Goal: Task Accomplishment & Management: Manage account settings

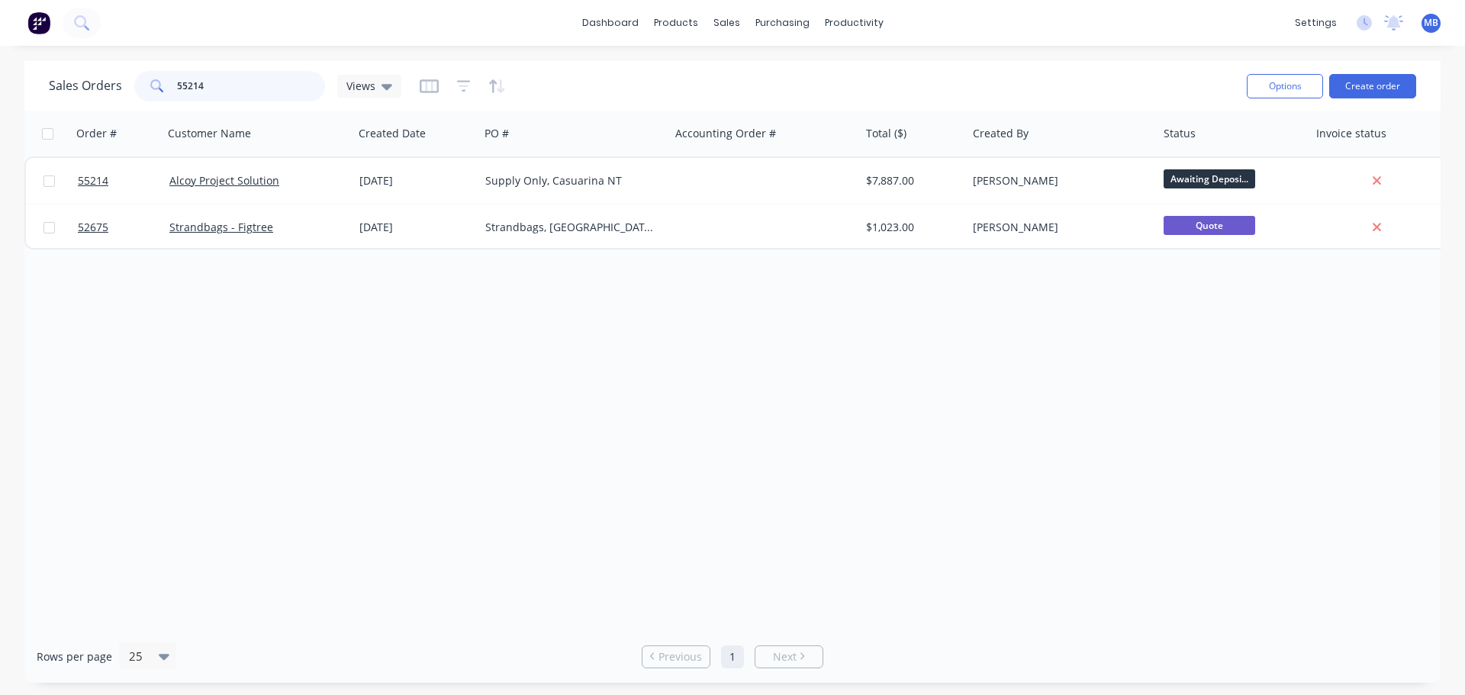
drag, startPoint x: 226, startPoint y: 83, endPoint x: 0, endPoint y: 44, distance: 229.4
click at [27, 66] on div "Sales Orders 55214 Views Options Create order" at bounding box center [732, 86] width 1416 height 50
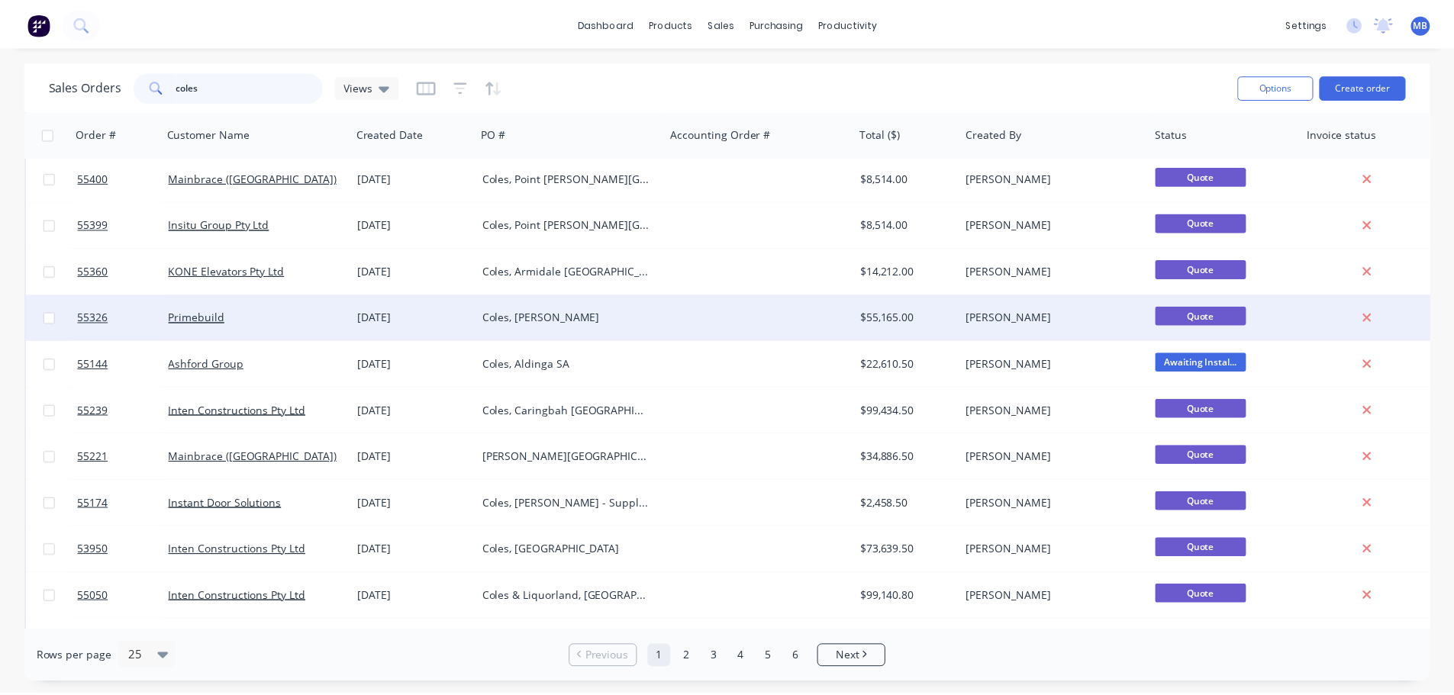
scroll to position [382, 0]
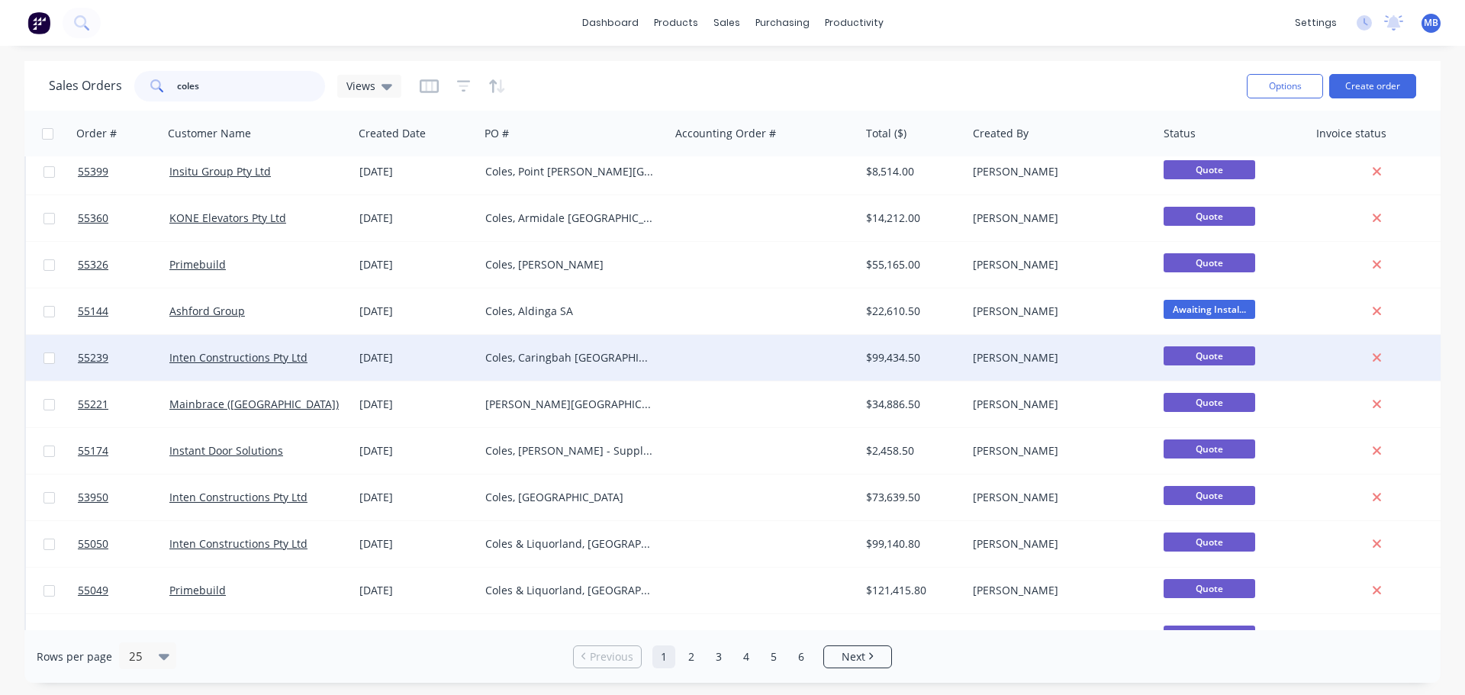
type input "coles"
click at [579, 353] on div "Coles, Caringbah [GEOGRAPHIC_DATA]" at bounding box center [569, 357] width 169 height 15
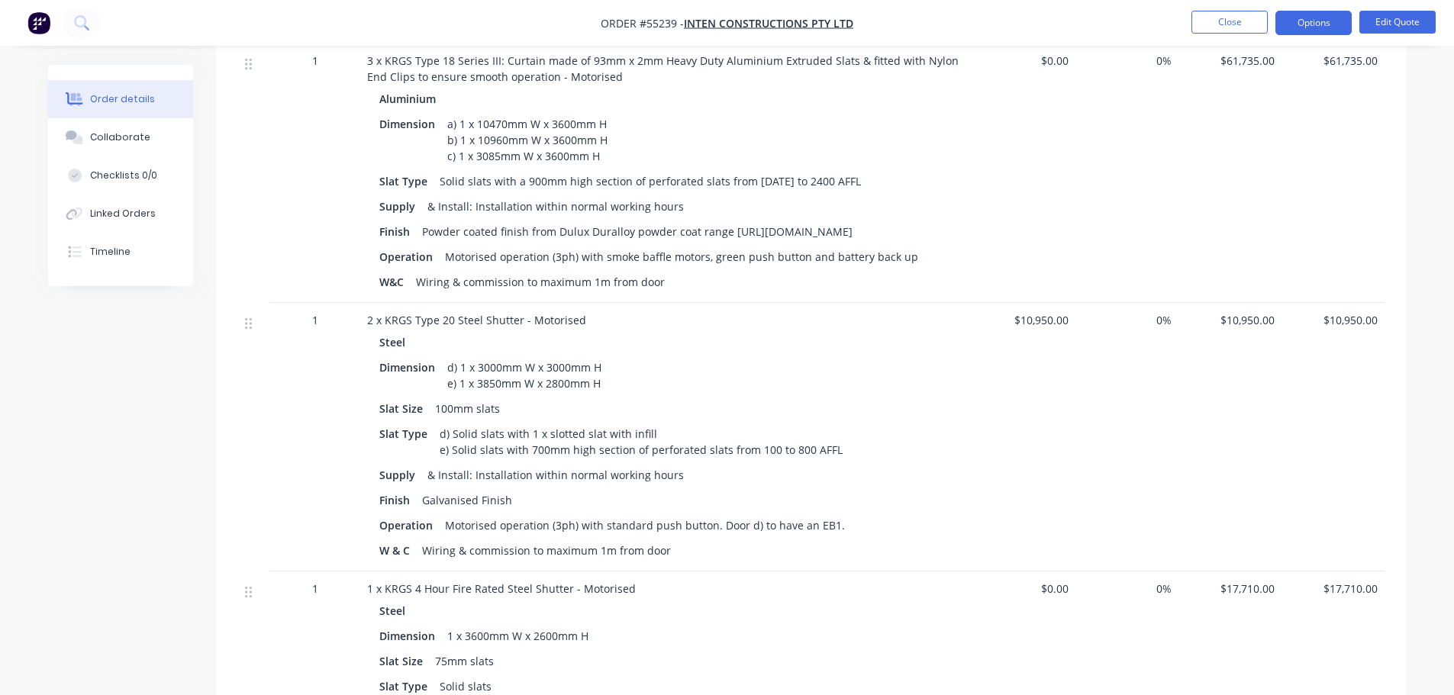
scroll to position [493, 0]
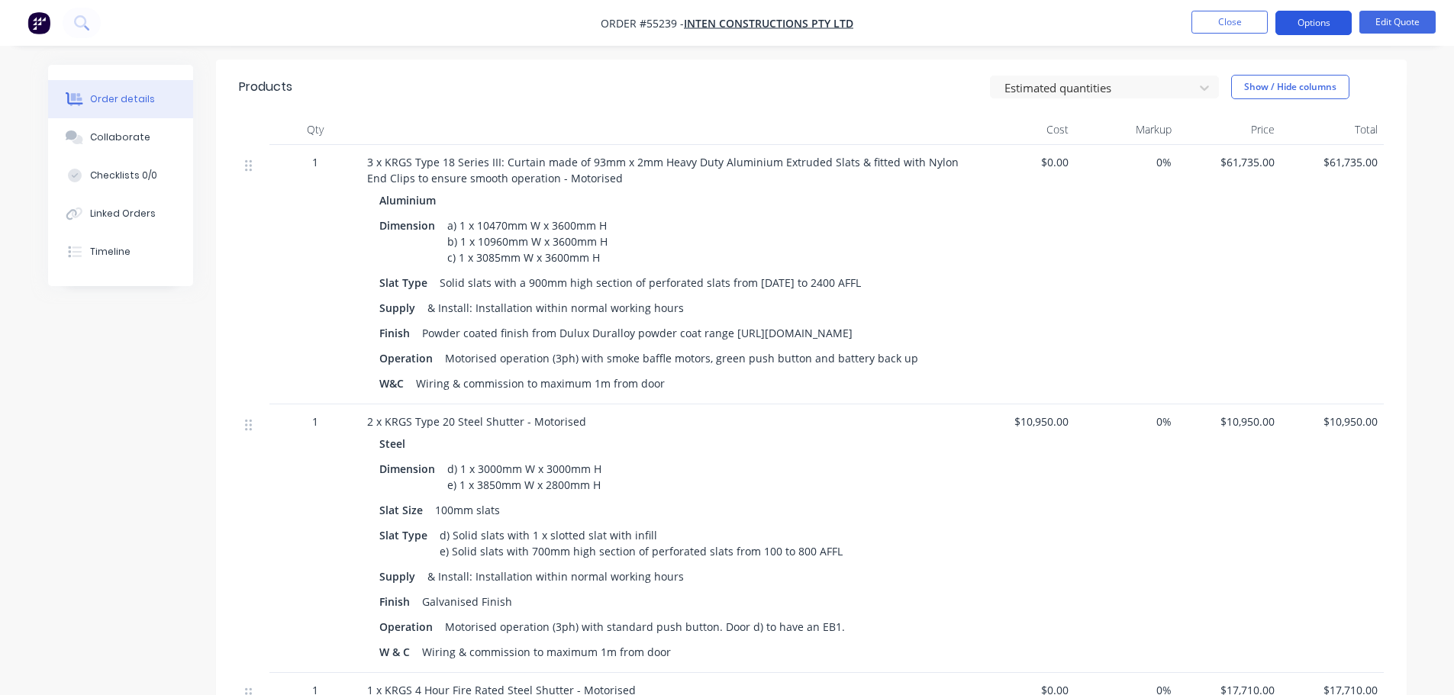
click at [1308, 18] on button "Options" at bounding box center [1313, 23] width 76 height 24
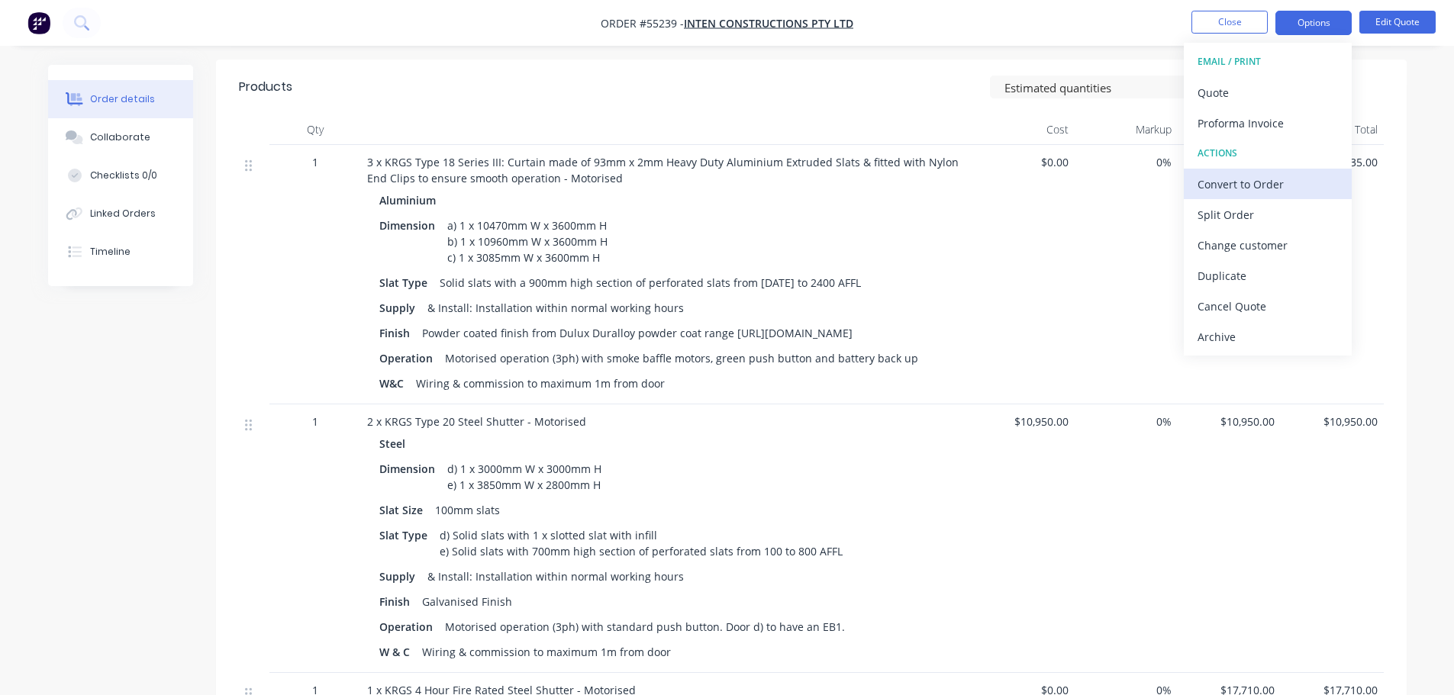
click at [1226, 181] on div "Convert to Order" at bounding box center [1267, 184] width 140 height 22
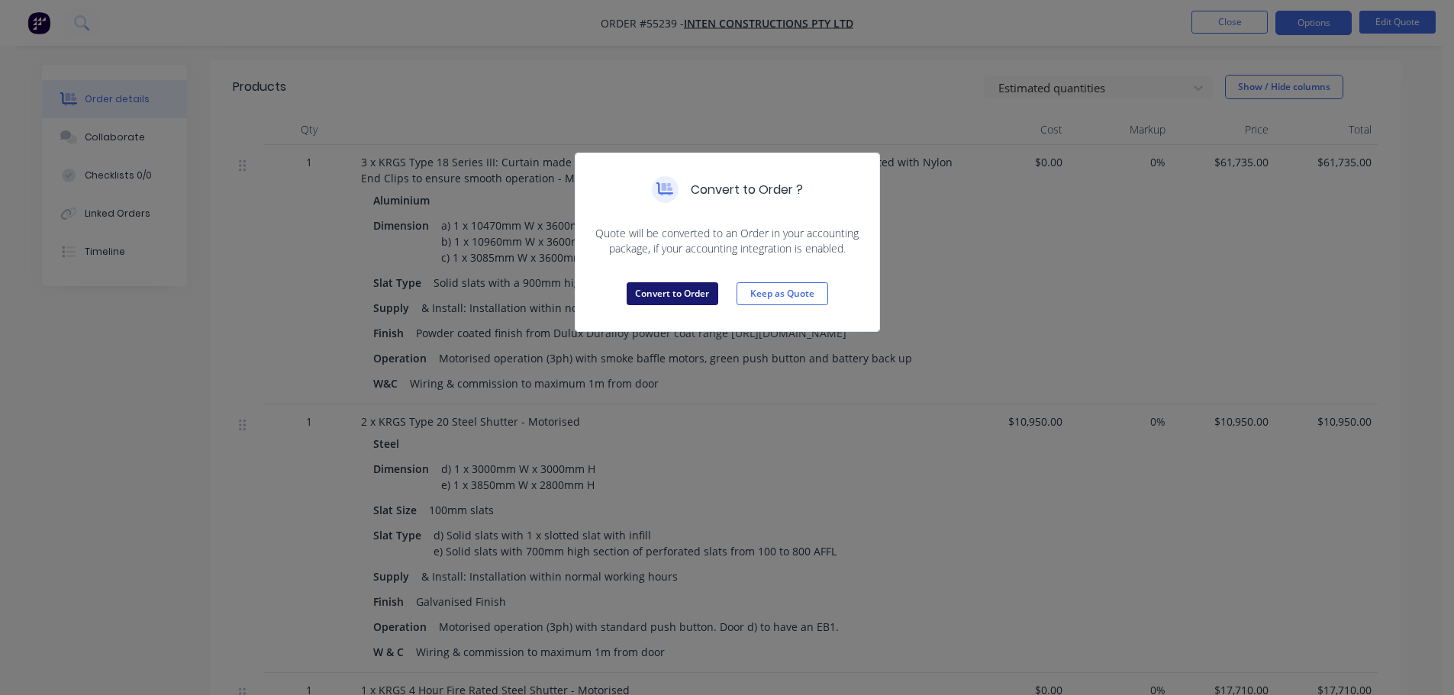
click at [700, 295] on button "Convert to Order" at bounding box center [673, 293] width 92 height 23
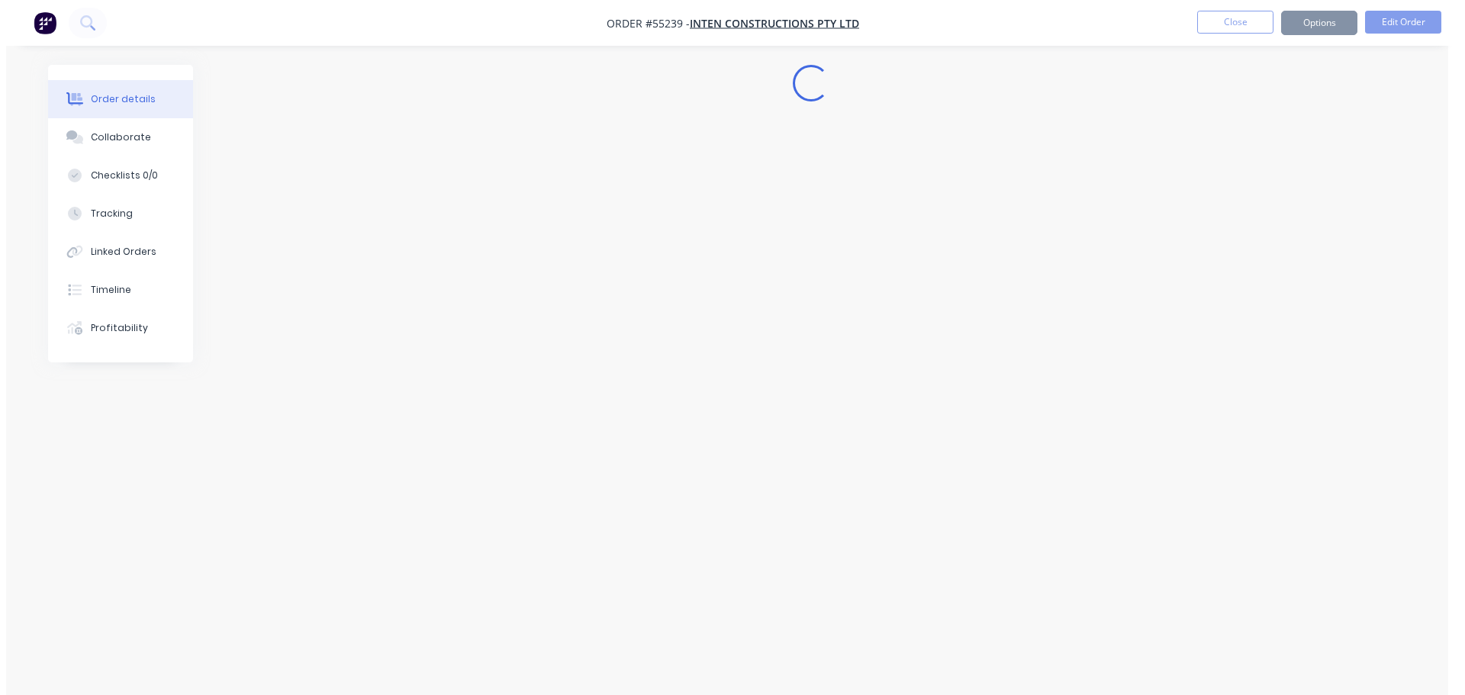
scroll to position [0, 0]
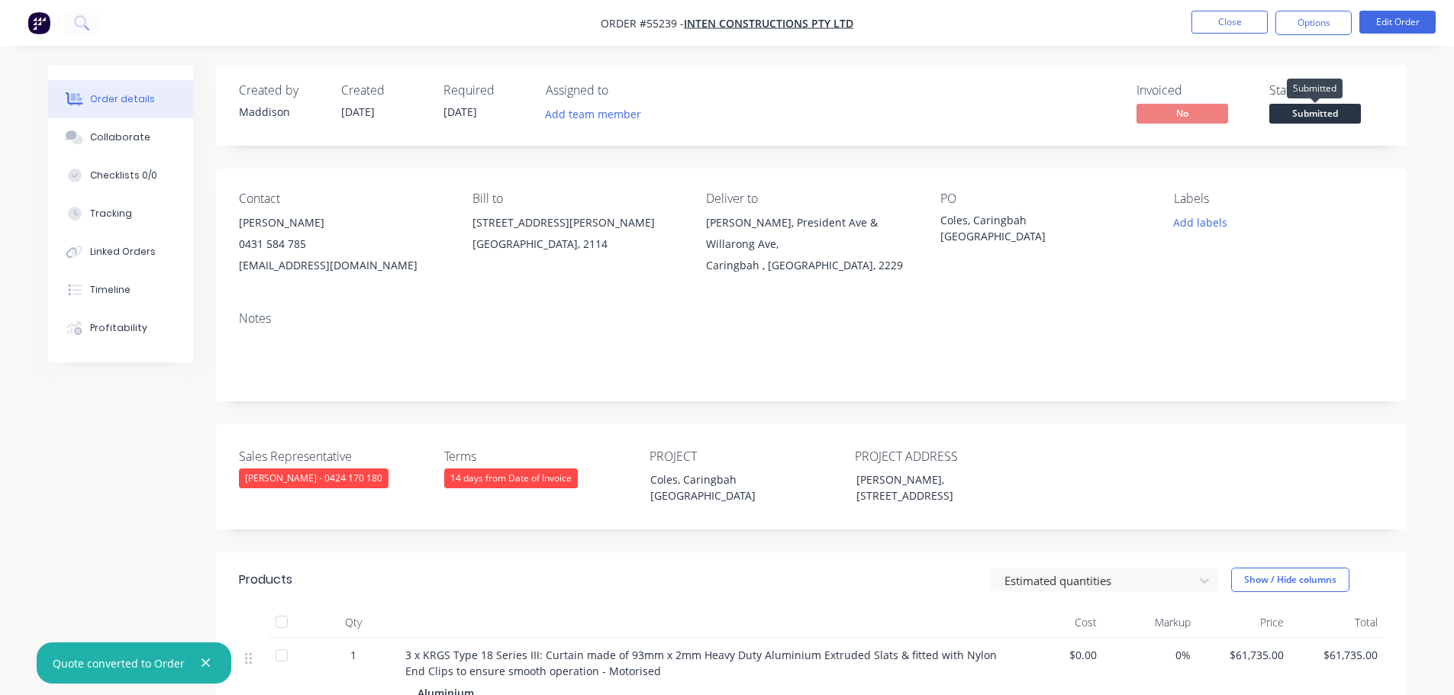
click at [1320, 118] on span "Submitted" at bounding box center [1315, 113] width 92 height 19
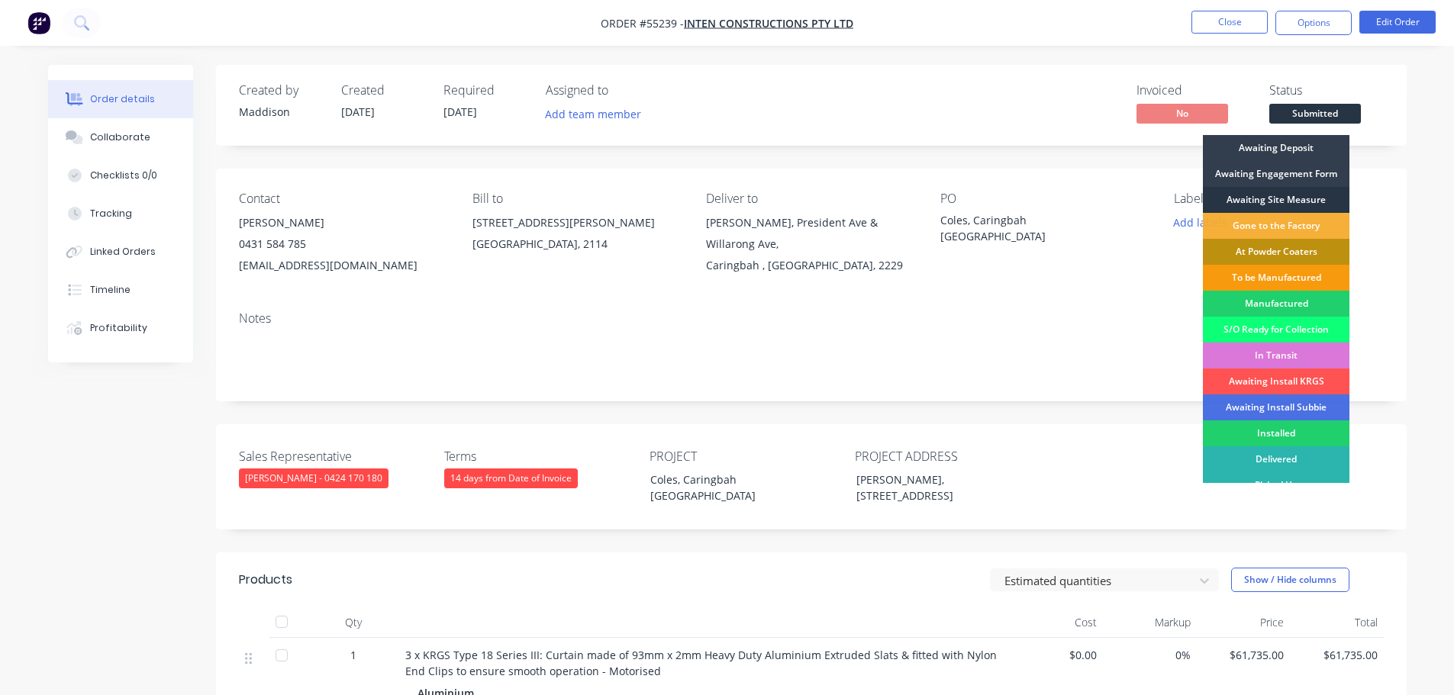
click at [1249, 197] on div "Awaiting Site Measure" at bounding box center [1276, 200] width 147 height 26
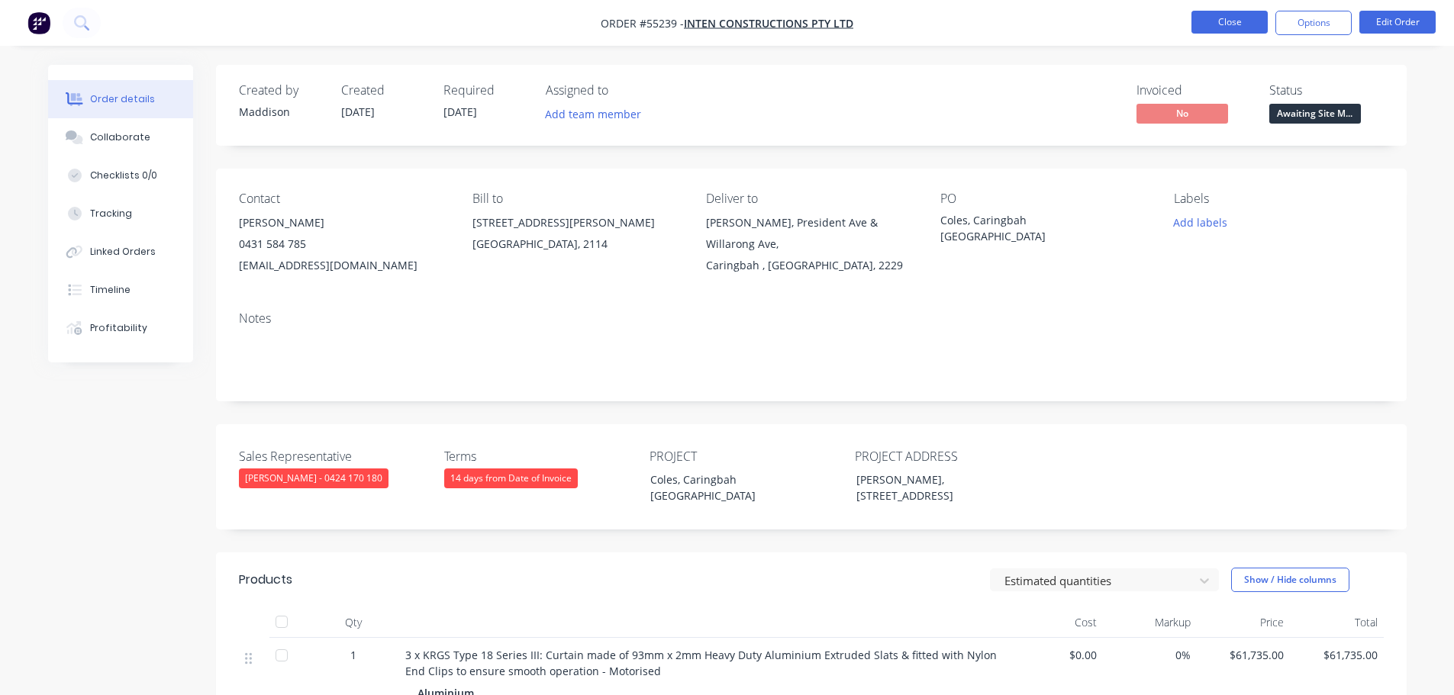
click at [1226, 23] on button "Close" at bounding box center [1229, 22] width 76 height 23
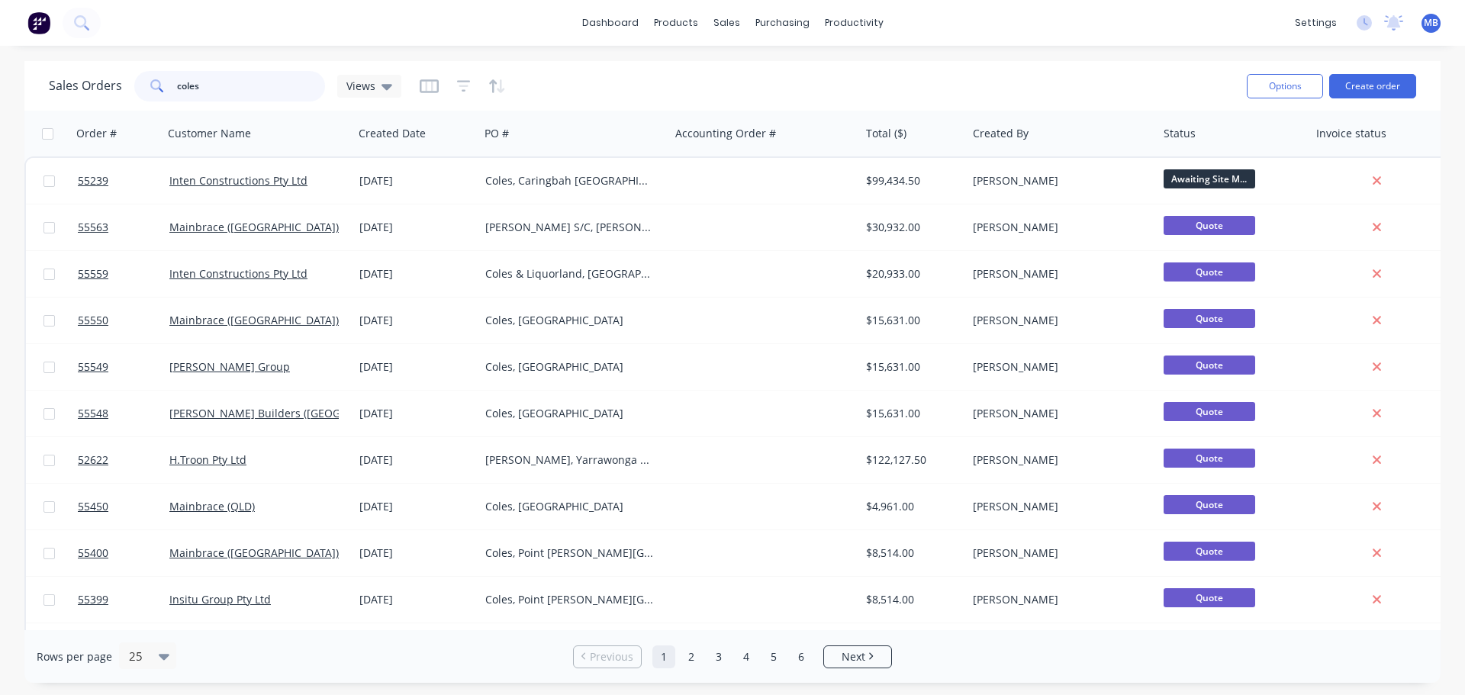
drag, startPoint x: 215, startPoint y: 95, endPoint x: 95, endPoint y: 65, distance: 124.2
click at [107, 71] on div "Sales Orders coles Views" at bounding box center [225, 86] width 353 height 31
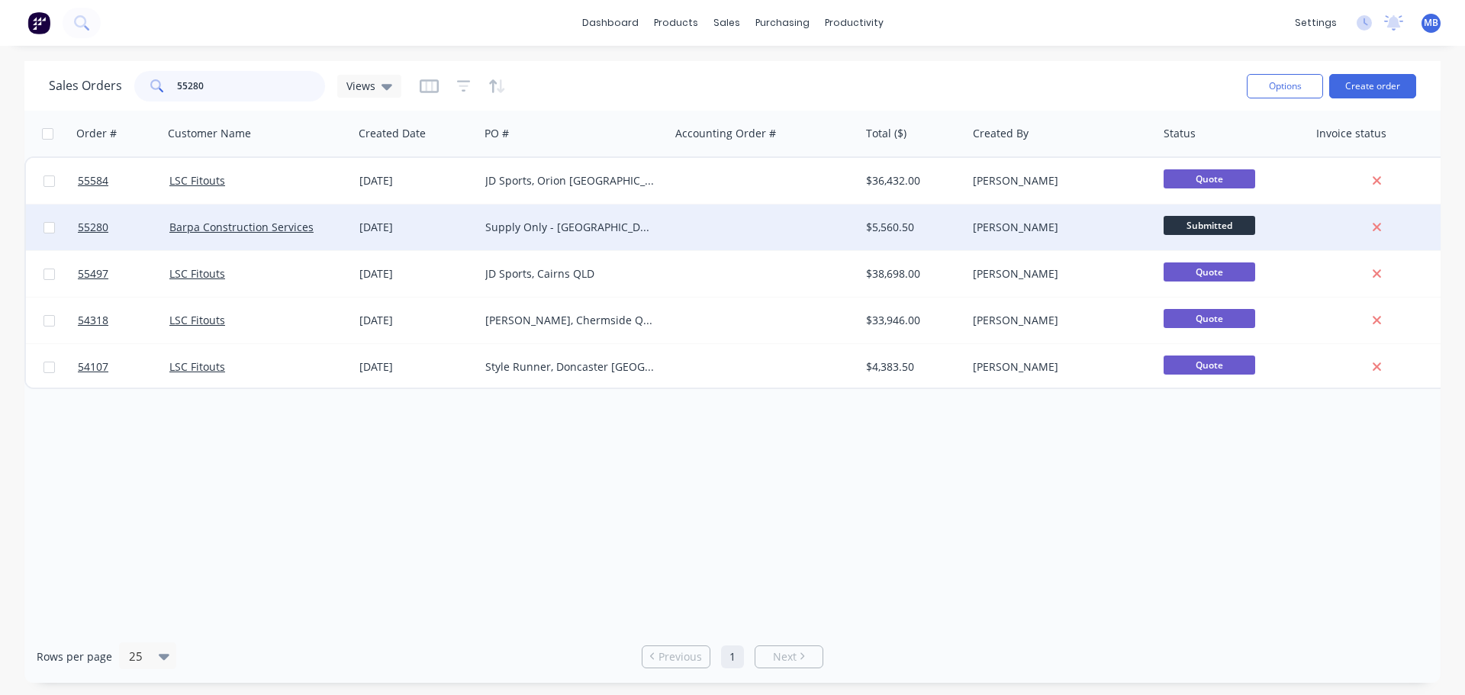
type input "55280"
click at [1089, 224] on div "[PERSON_NAME]" at bounding box center [1057, 227] width 169 height 15
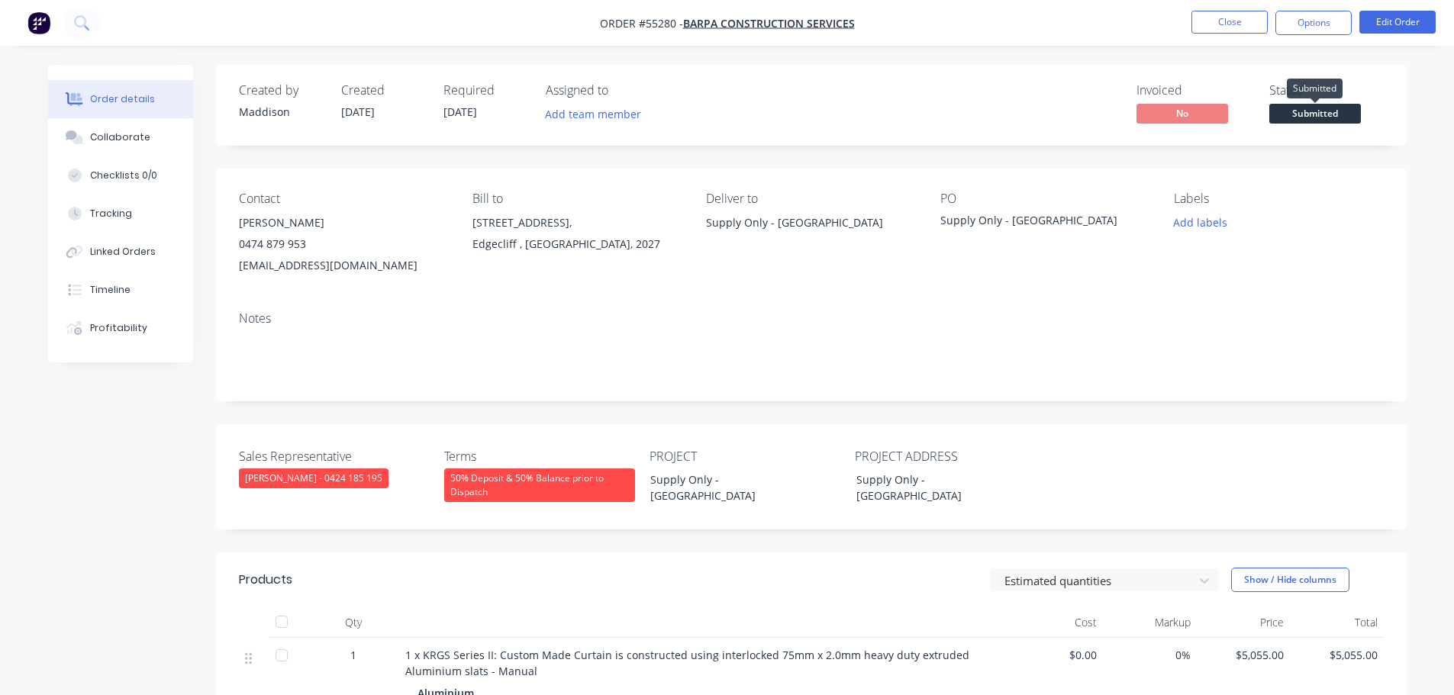
click at [1328, 111] on span "Submitted" at bounding box center [1315, 113] width 92 height 19
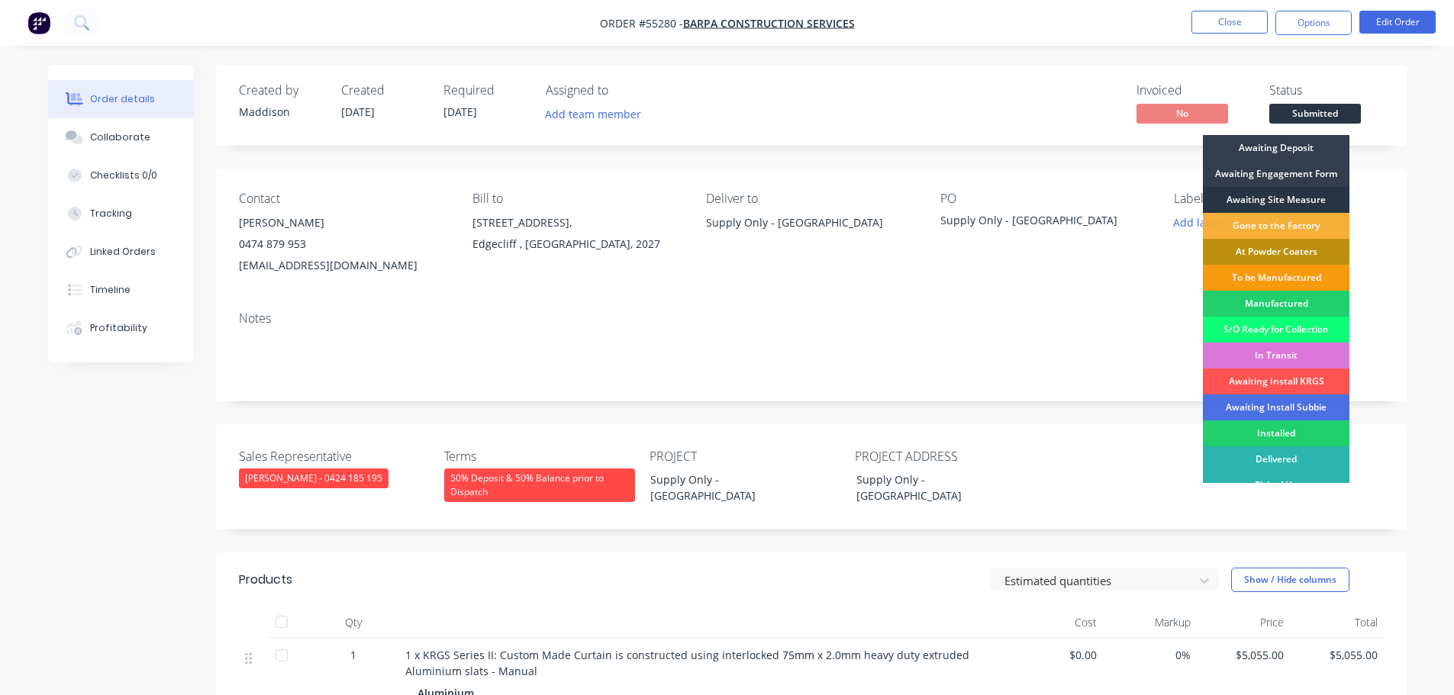
click at [1262, 198] on div "Awaiting Site Measure" at bounding box center [1276, 200] width 147 height 26
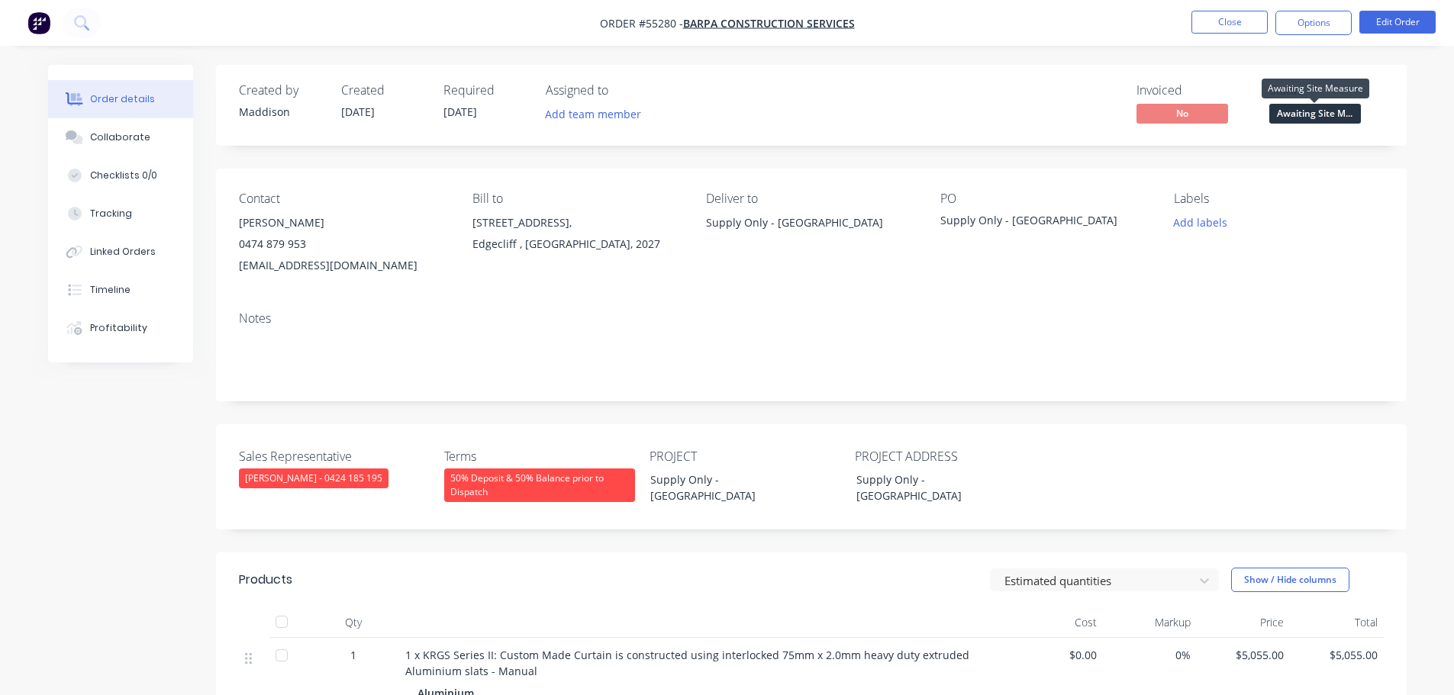
click at [1307, 120] on span "Awaiting Site M..." at bounding box center [1315, 113] width 92 height 19
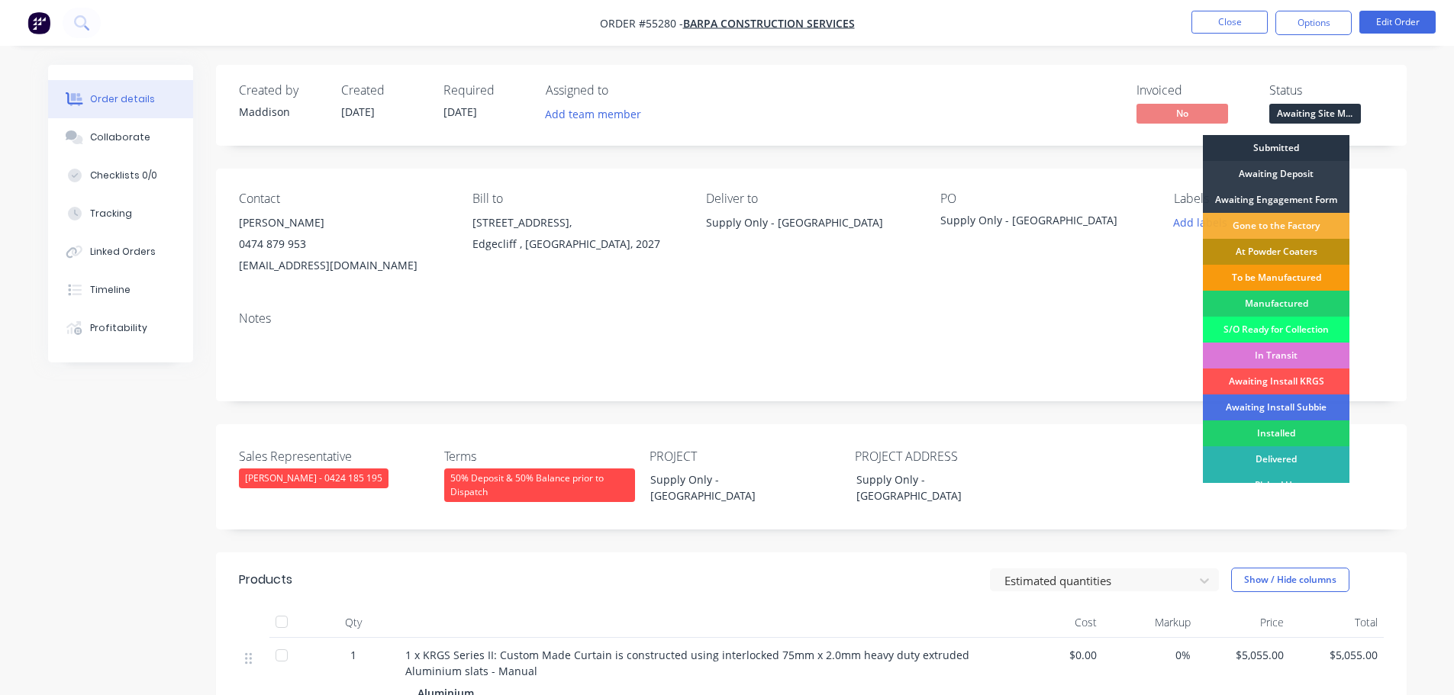
click at [1279, 144] on div "Submitted" at bounding box center [1276, 148] width 147 height 26
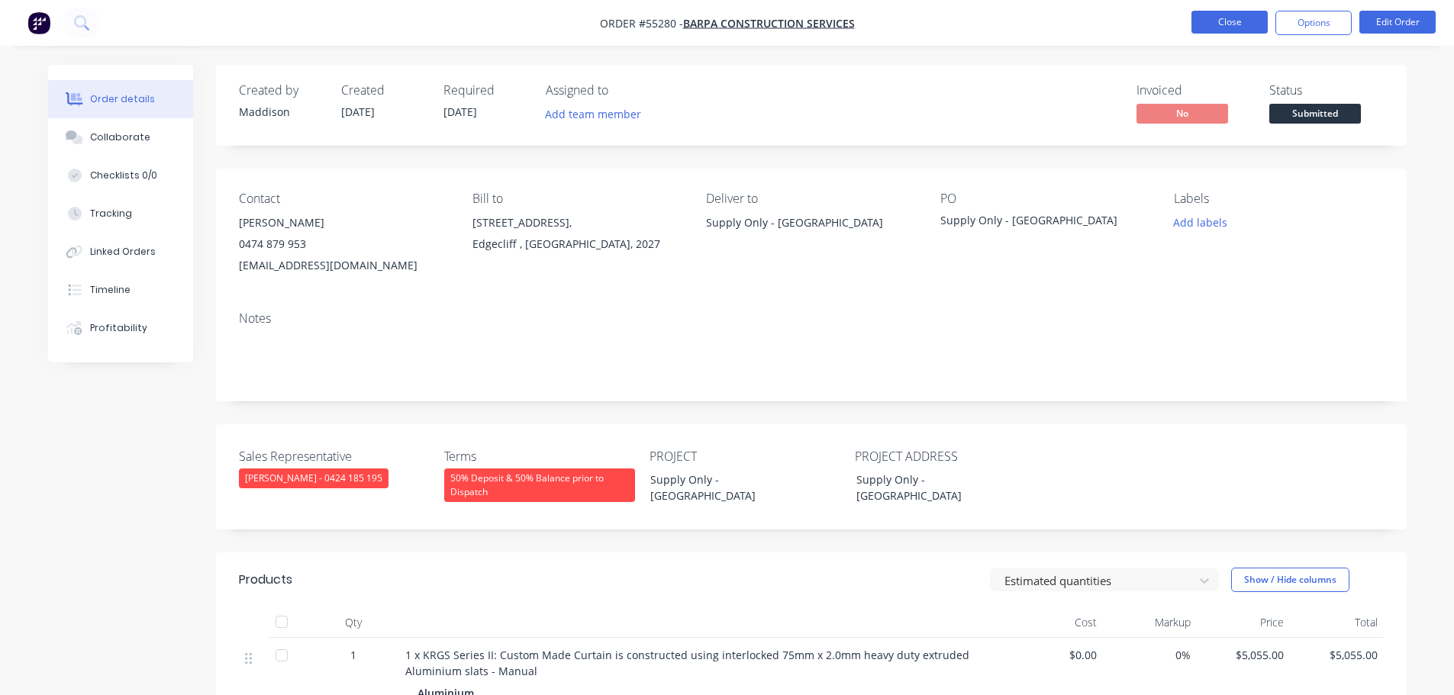
click at [1232, 26] on button "Close" at bounding box center [1229, 22] width 76 height 23
